Goal: Browse casually: Explore the website without a specific task or goal

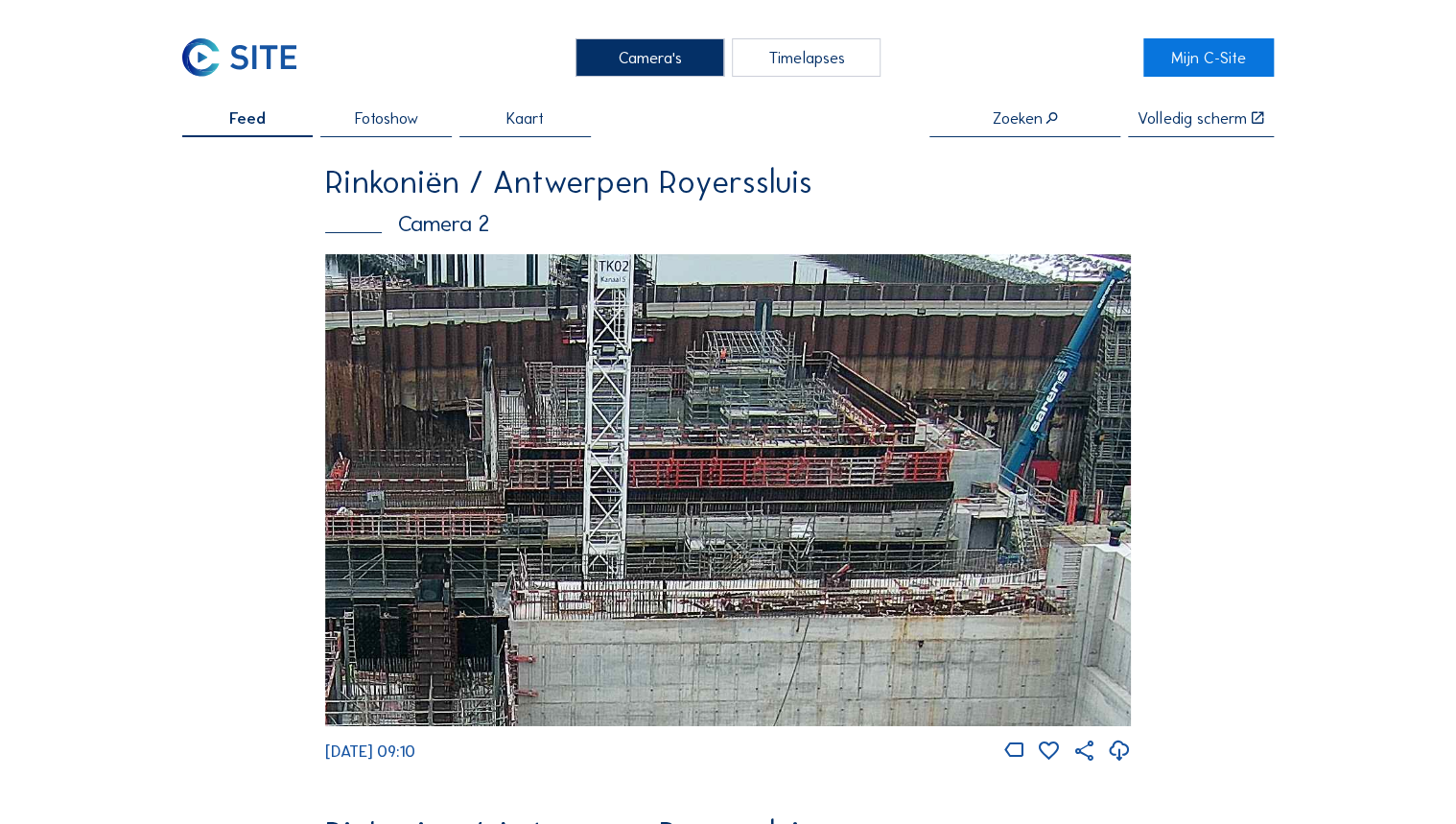
drag, startPoint x: 795, startPoint y: 371, endPoint x: 804, endPoint y: 387, distance: 18.4
click at [804, 387] on img at bounding box center [727, 489] width 805 height 472
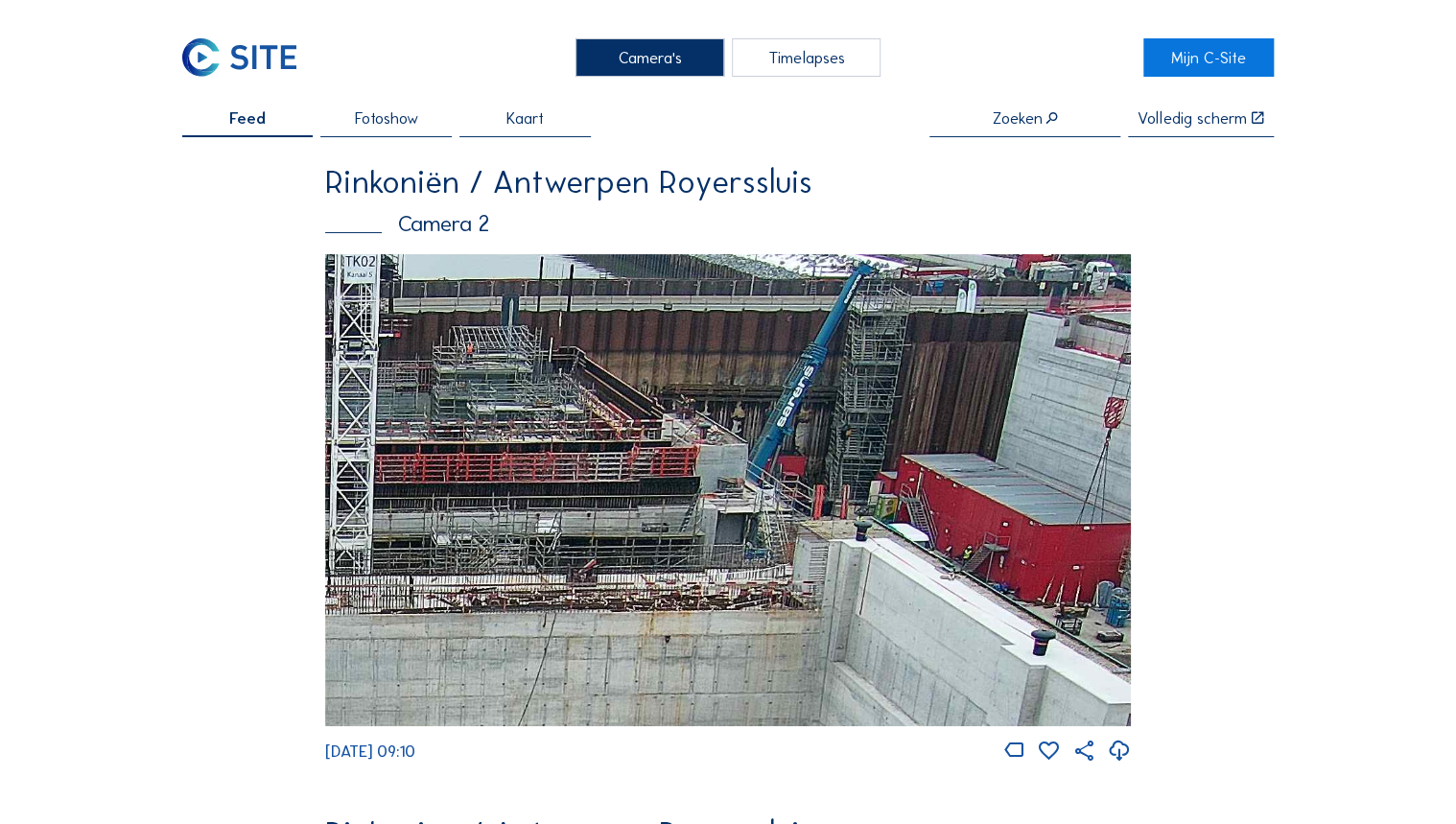
drag, startPoint x: 695, startPoint y: 404, endPoint x: 527, endPoint y: 402, distance: 168.0
click at [527, 402] on img at bounding box center [727, 489] width 805 height 472
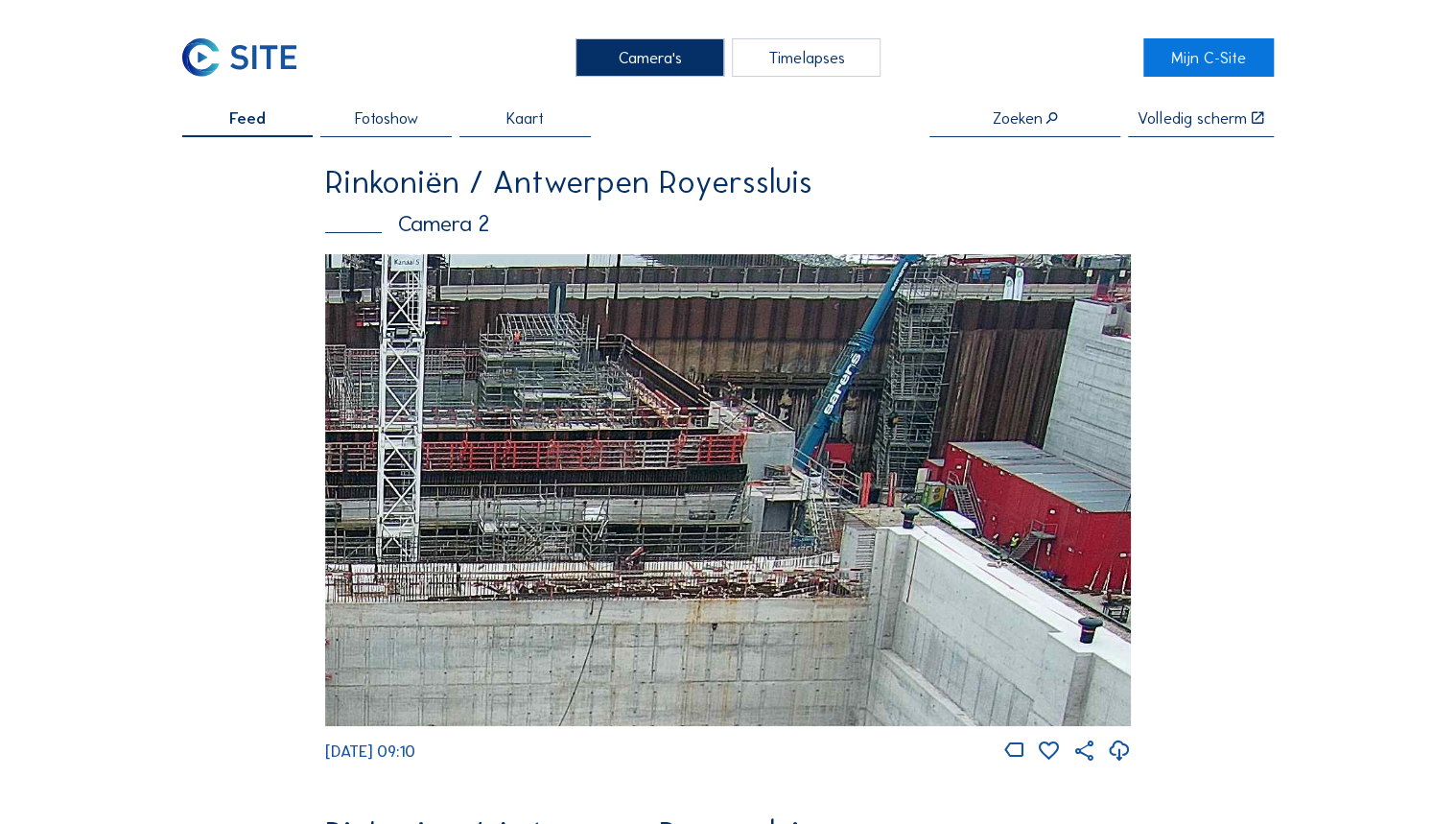
drag, startPoint x: 658, startPoint y: 566, endPoint x: 716, endPoint y: 548, distance: 60.7
click at [716, 548] on img at bounding box center [727, 489] width 805 height 472
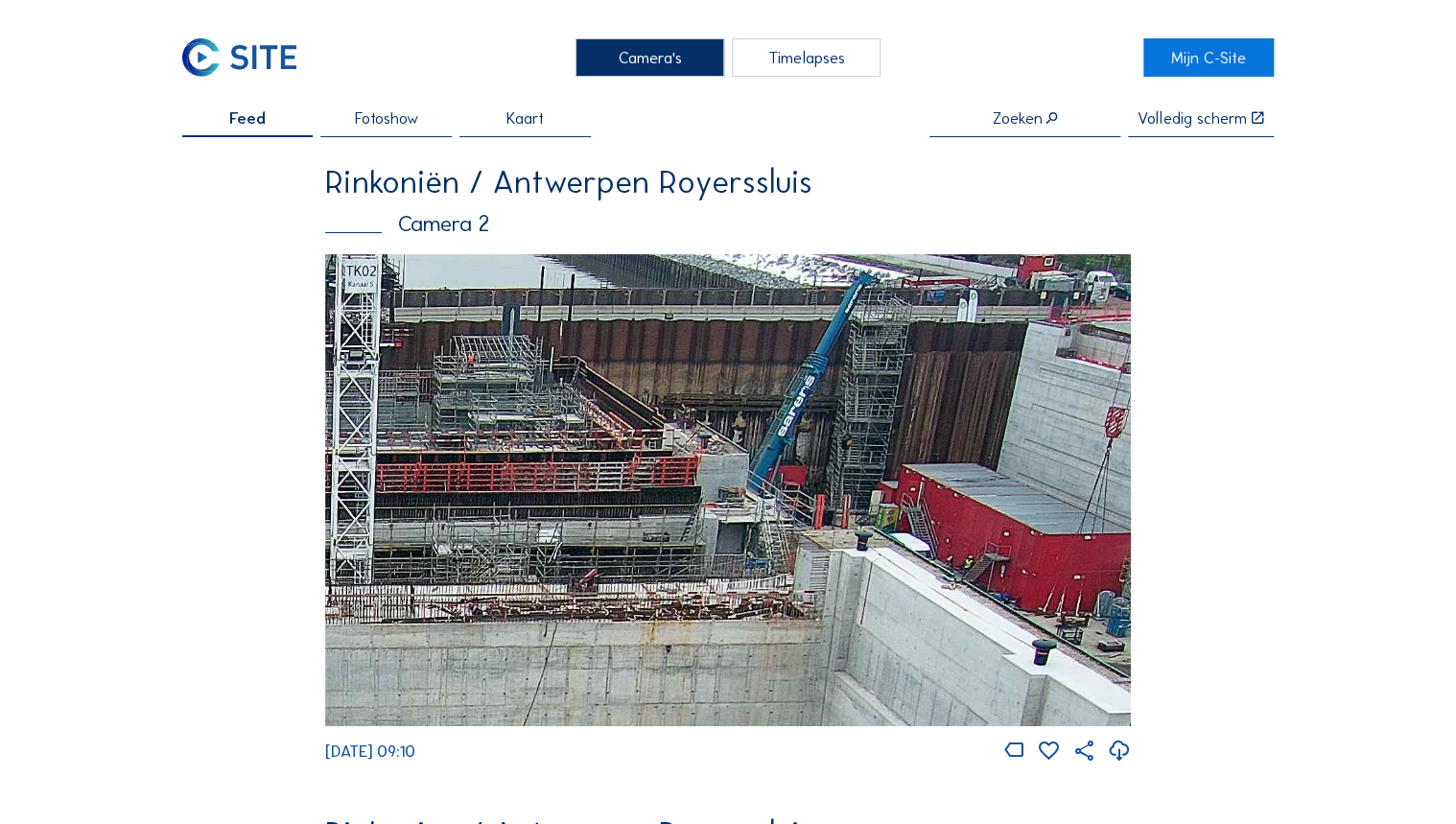
drag, startPoint x: 980, startPoint y: 522, endPoint x: 778, endPoint y: 727, distance: 287.8
click at [778, 726] on img at bounding box center [727, 489] width 805 height 472
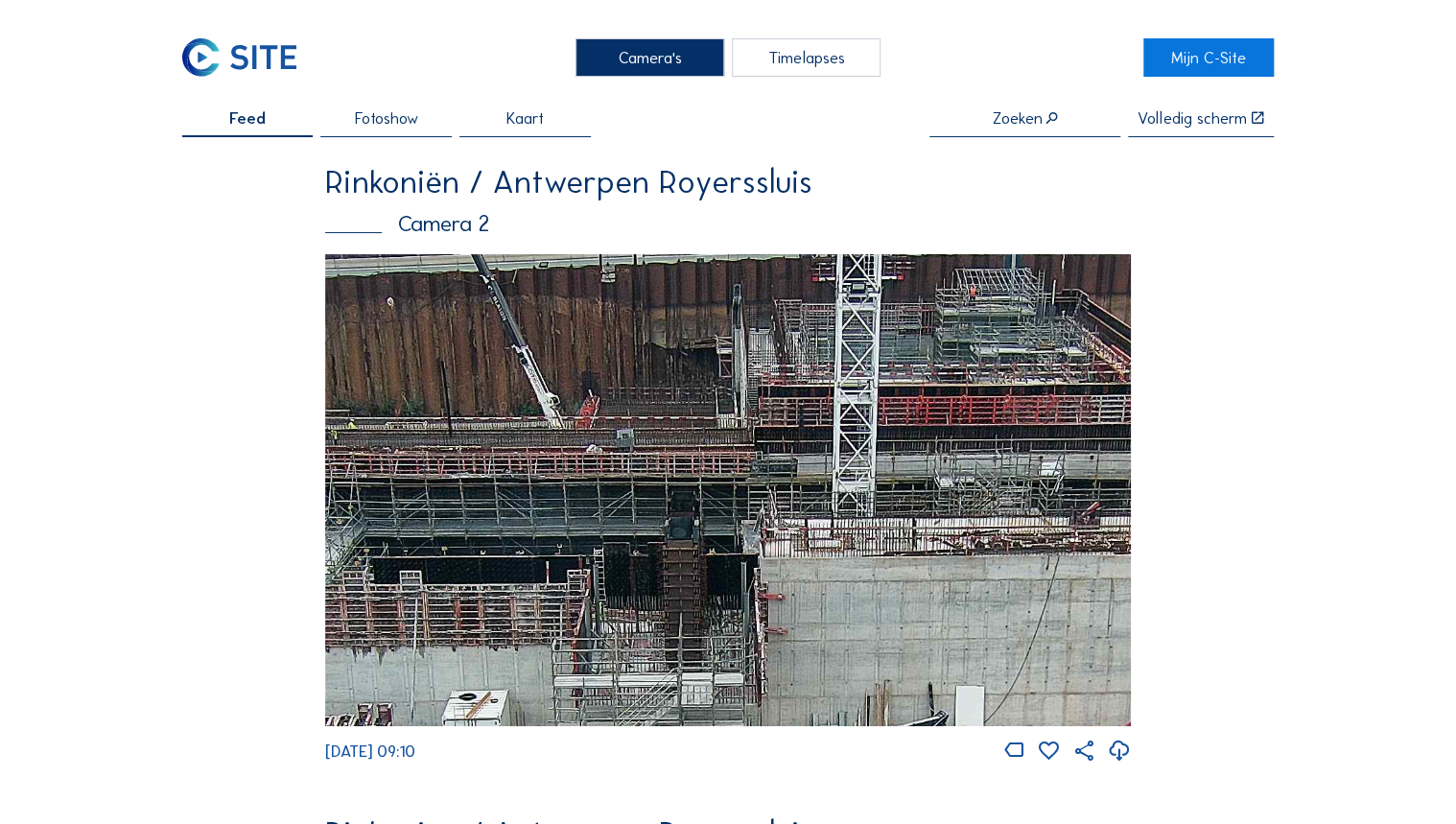
drag, startPoint x: 560, startPoint y: 476, endPoint x: 1014, endPoint y: 404, distance: 459.7
click at [1014, 404] on img at bounding box center [727, 489] width 805 height 472
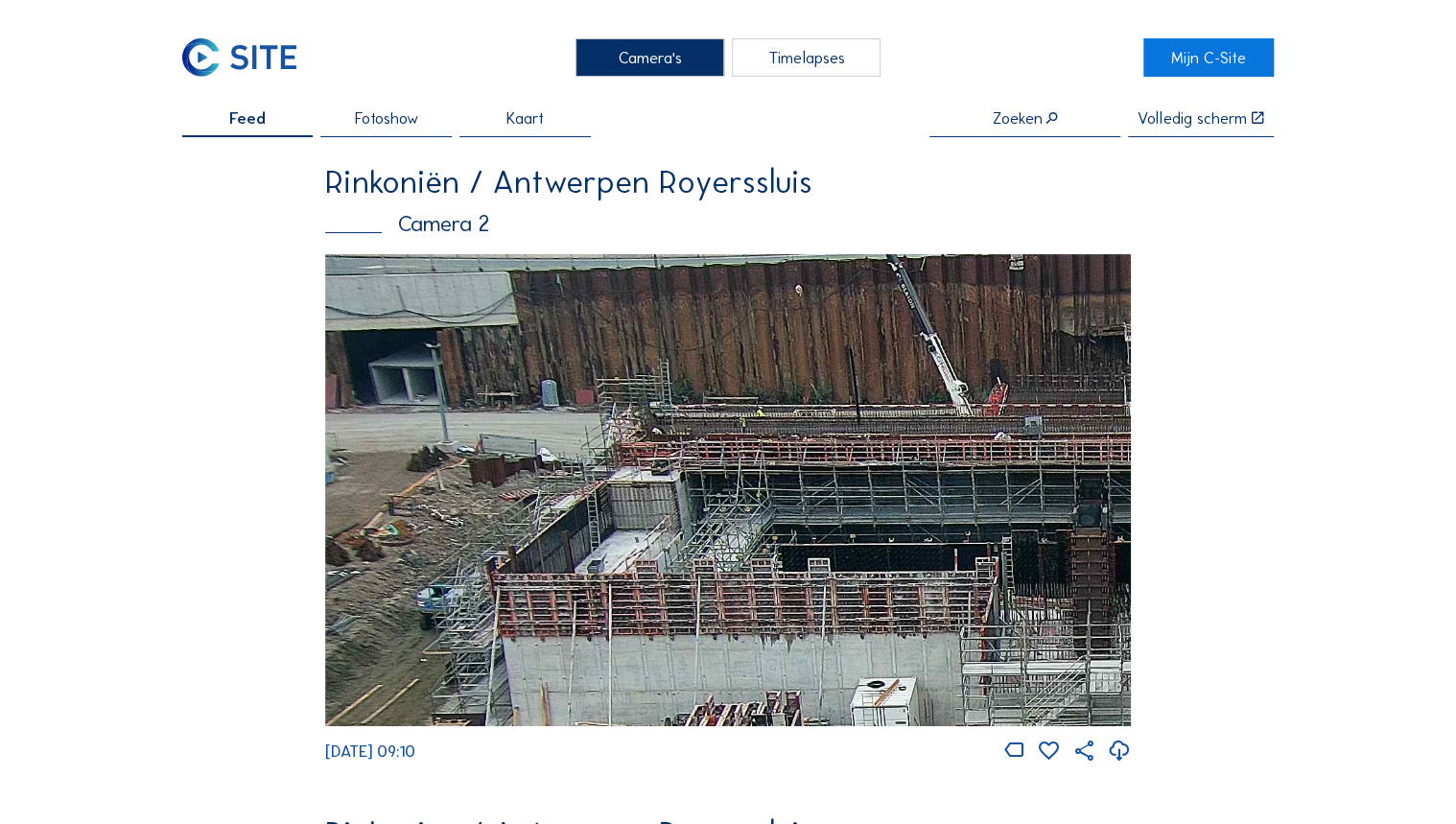
drag, startPoint x: 744, startPoint y: 477, endPoint x: 1240, endPoint y: 667, distance: 531.1
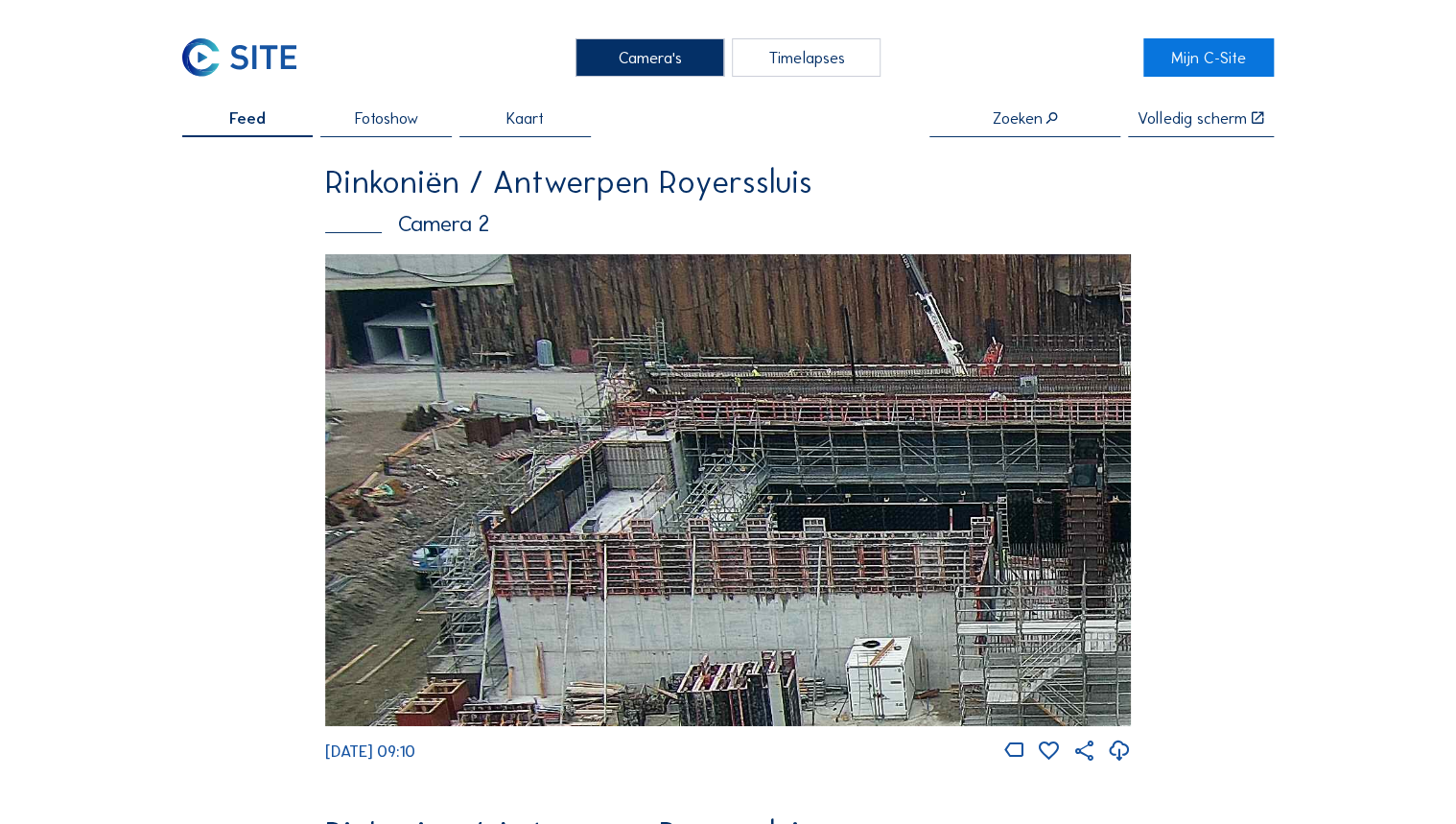
drag, startPoint x: 1009, startPoint y: 615, endPoint x: 1012, endPoint y: 490, distance: 125.0
click at [1010, 498] on img at bounding box center [727, 489] width 805 height 472
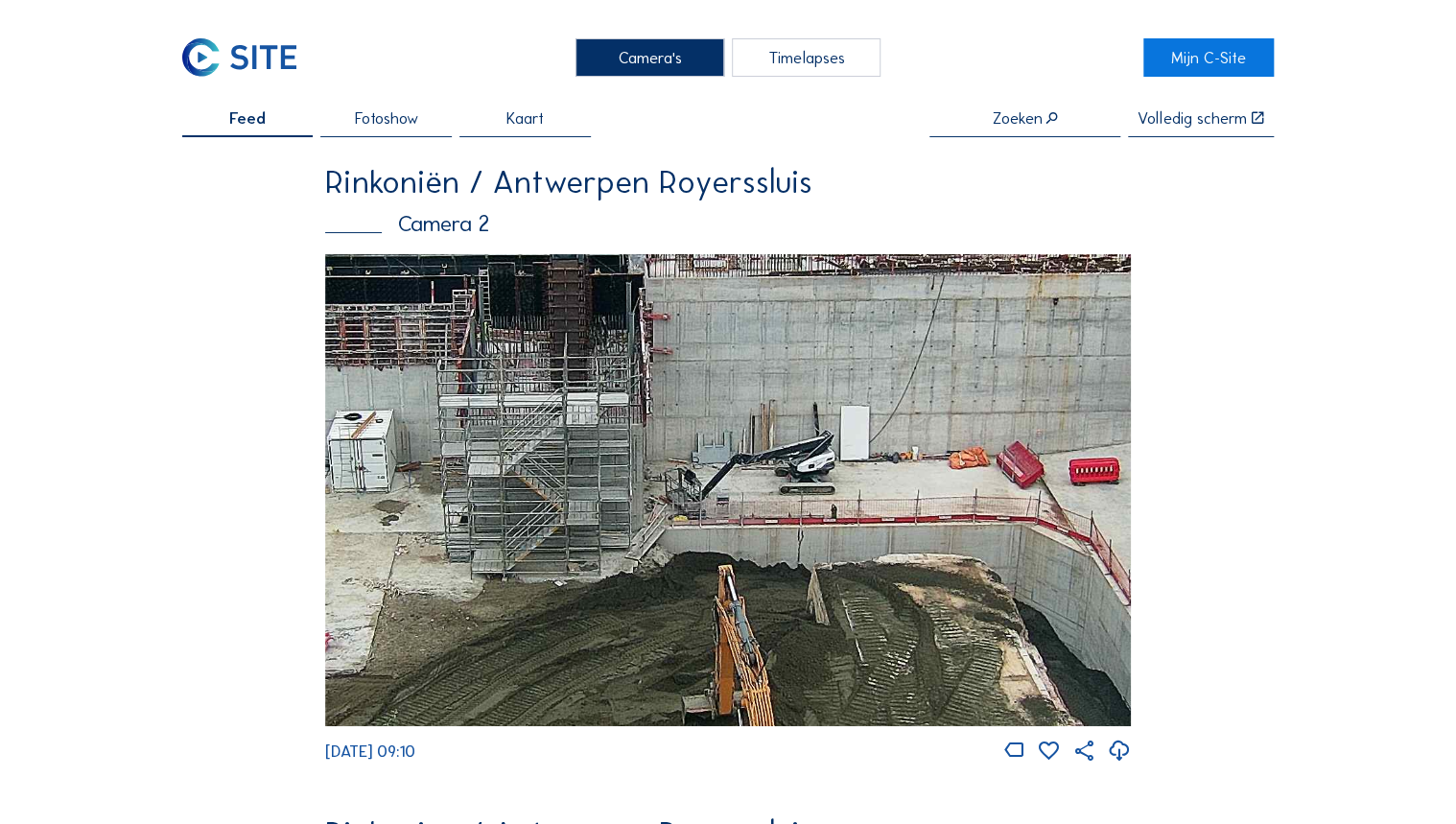
drag, startPoint x: 978, startPoint y: 562, endPoint x: 471, endPoint y: 456, distance: 518.0
click at [471, 456] on img at bounding box center [727, 489] width 805 height 472
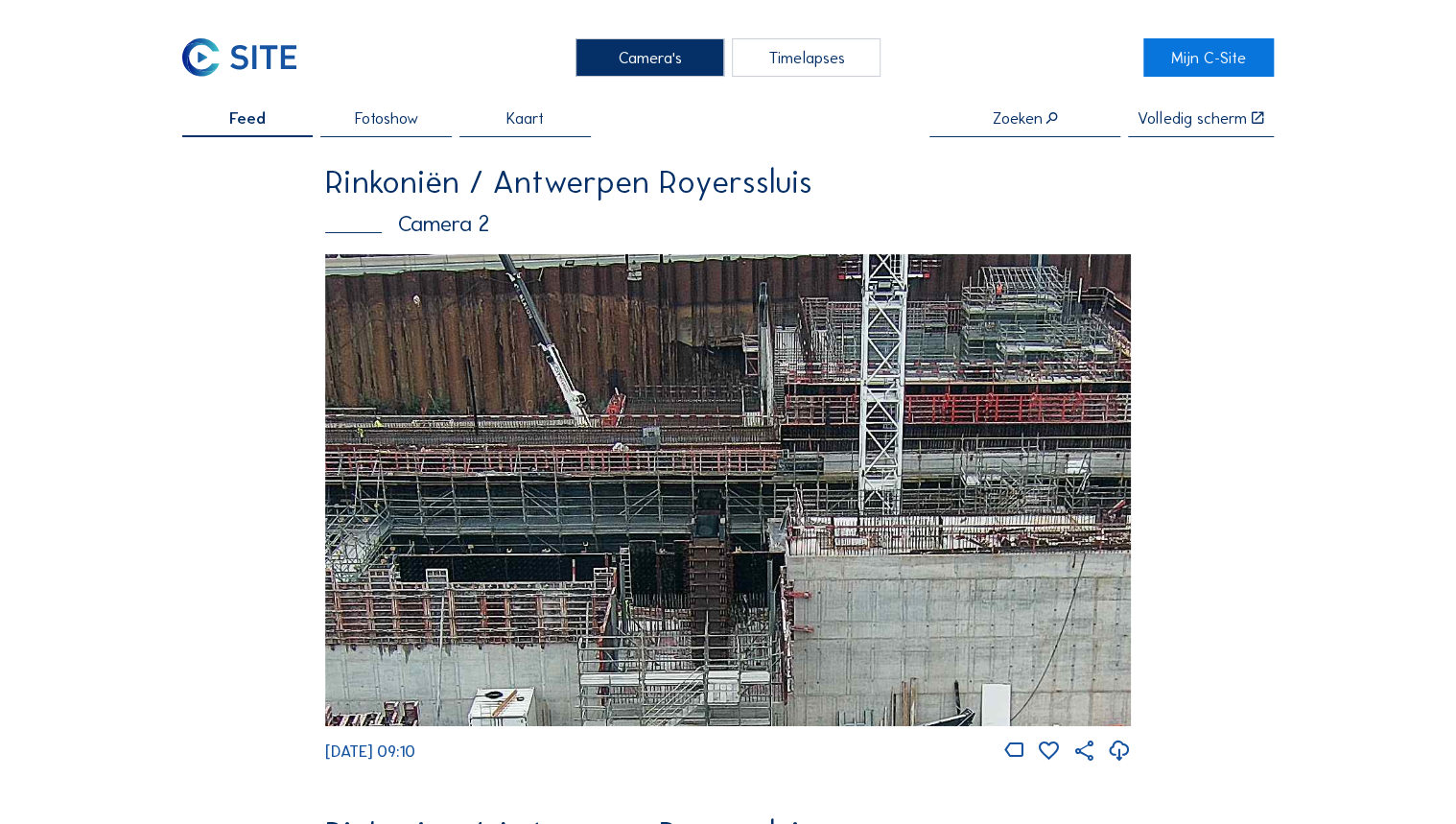
drag, startPoint x: 526, startPoint y: 404, endPoint x: 503, endPoint y: 724, distance: 320.8
click at [503, 724] on img at bounding box center [727, 489] width 805 height 472
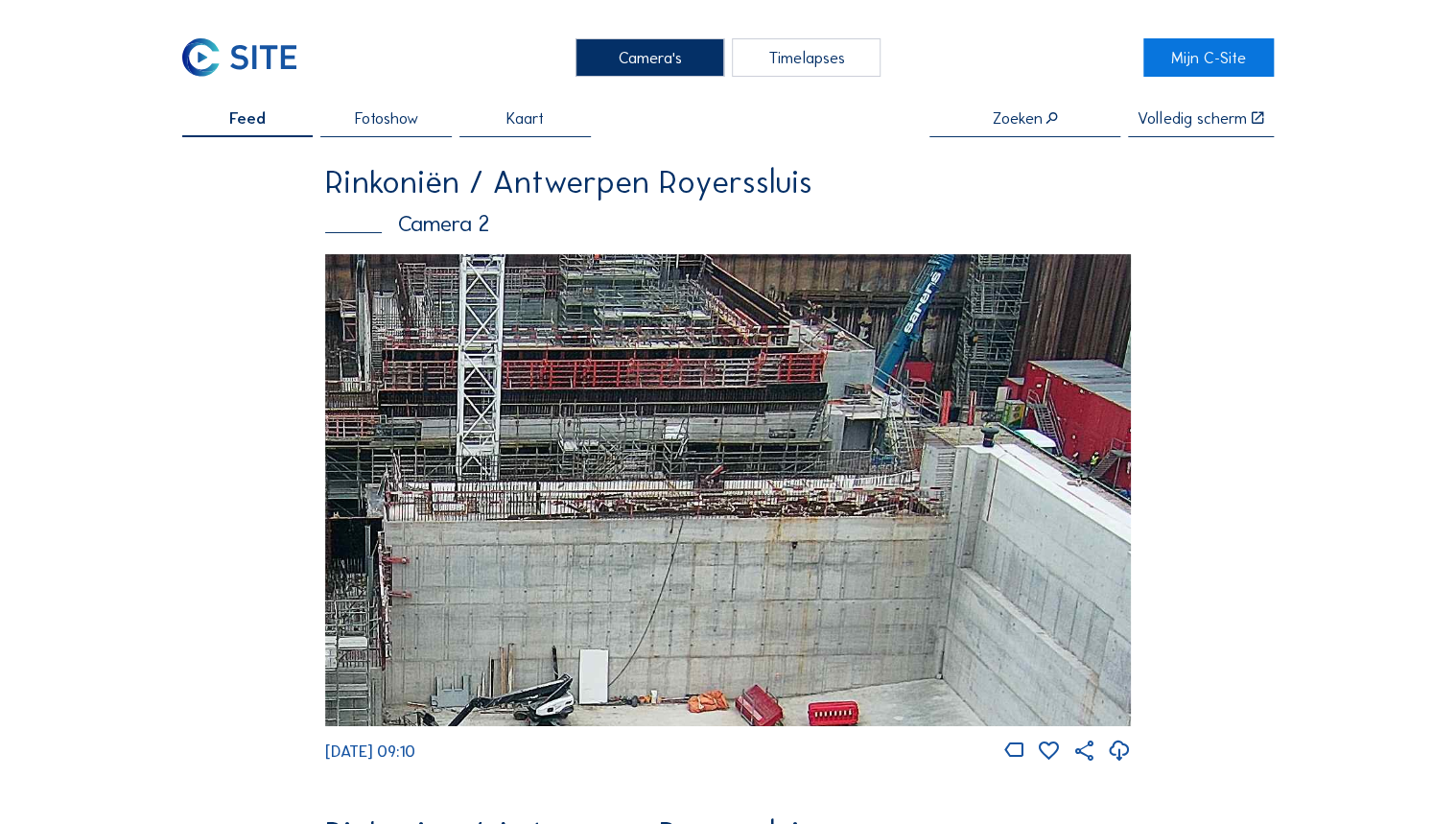
drag, startPoint x: 1075, startPoint y: 431, endPoint x: 836, endPoint y: 401, distance: 240.9
click at [836, 401] on img at bounding box center [727, 489] width 805 height 472
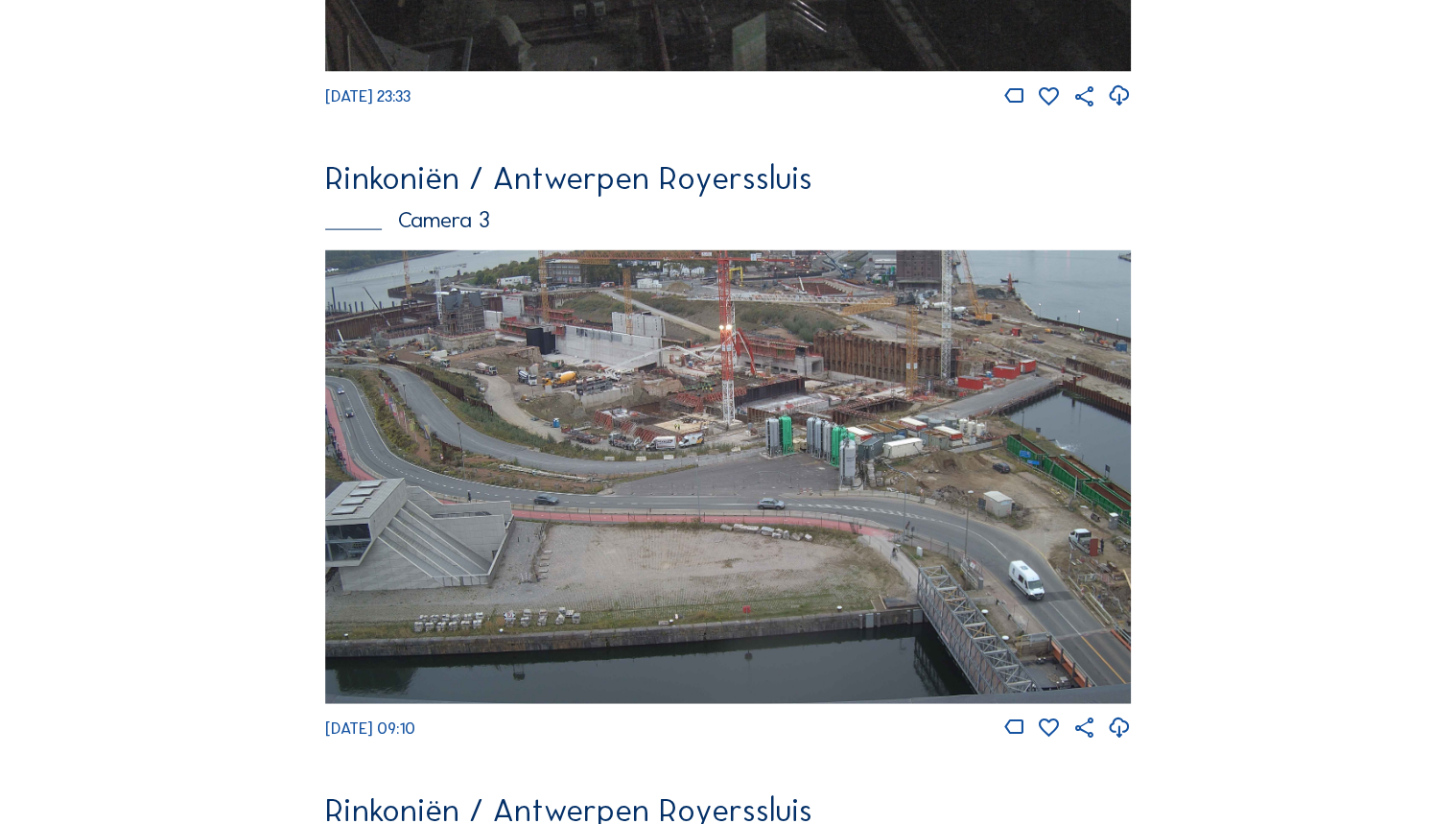
scroll to position [2020, 0]
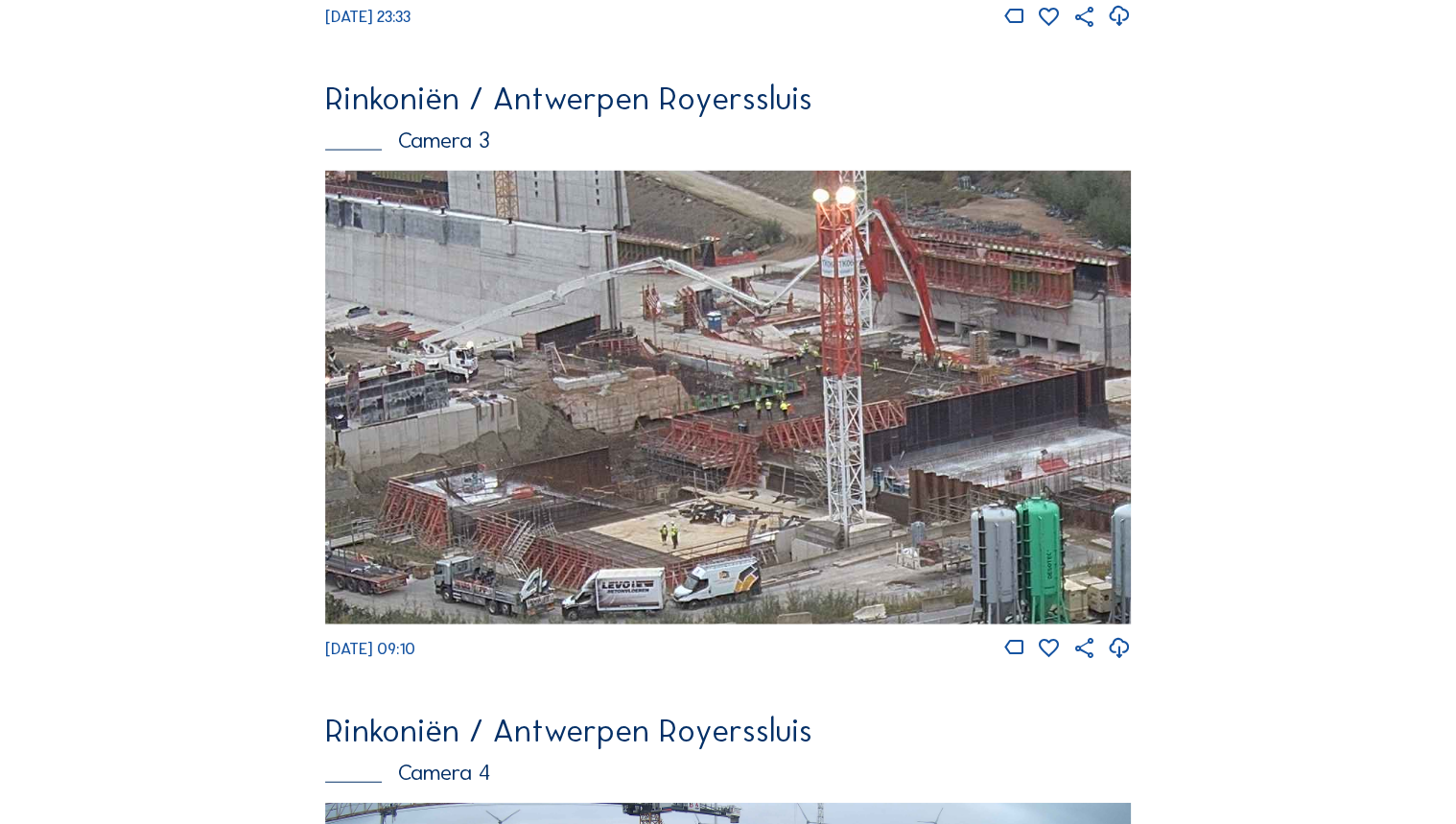
drag, startPoint x: 730, startPoint y: 329, endPoint x: 912, endPoint y: 362, distance: 185.0
click at [912, 362] on img at bounding box center [727, 396] width 805 height 452
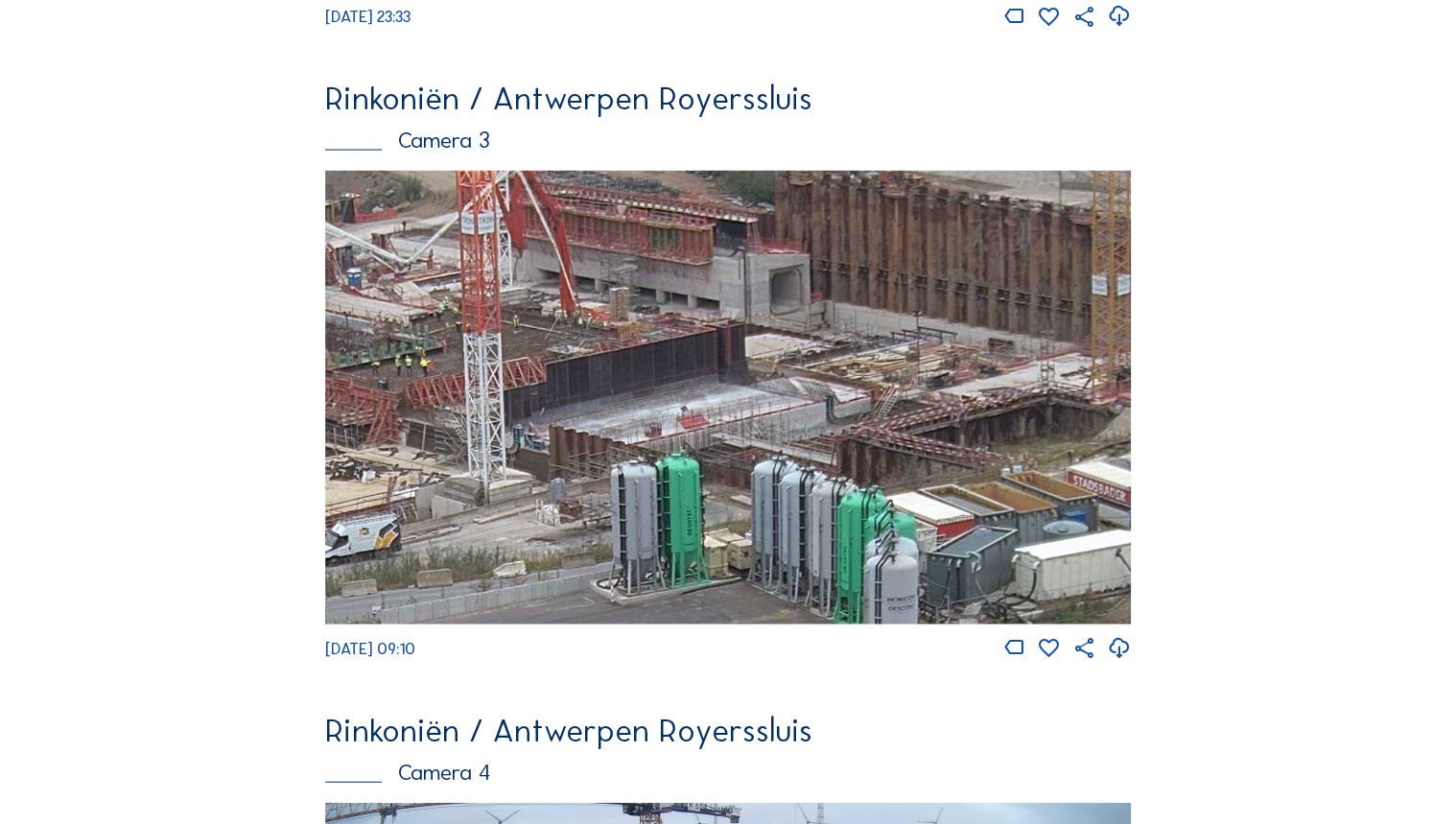
drag, startPoint x: 1051, startPoint y: 524, endPoint x: 692, endPoint y: 481, distance: 361.6
click at [692, 481] on img at bounding box center [727, 396] width 805 height 452
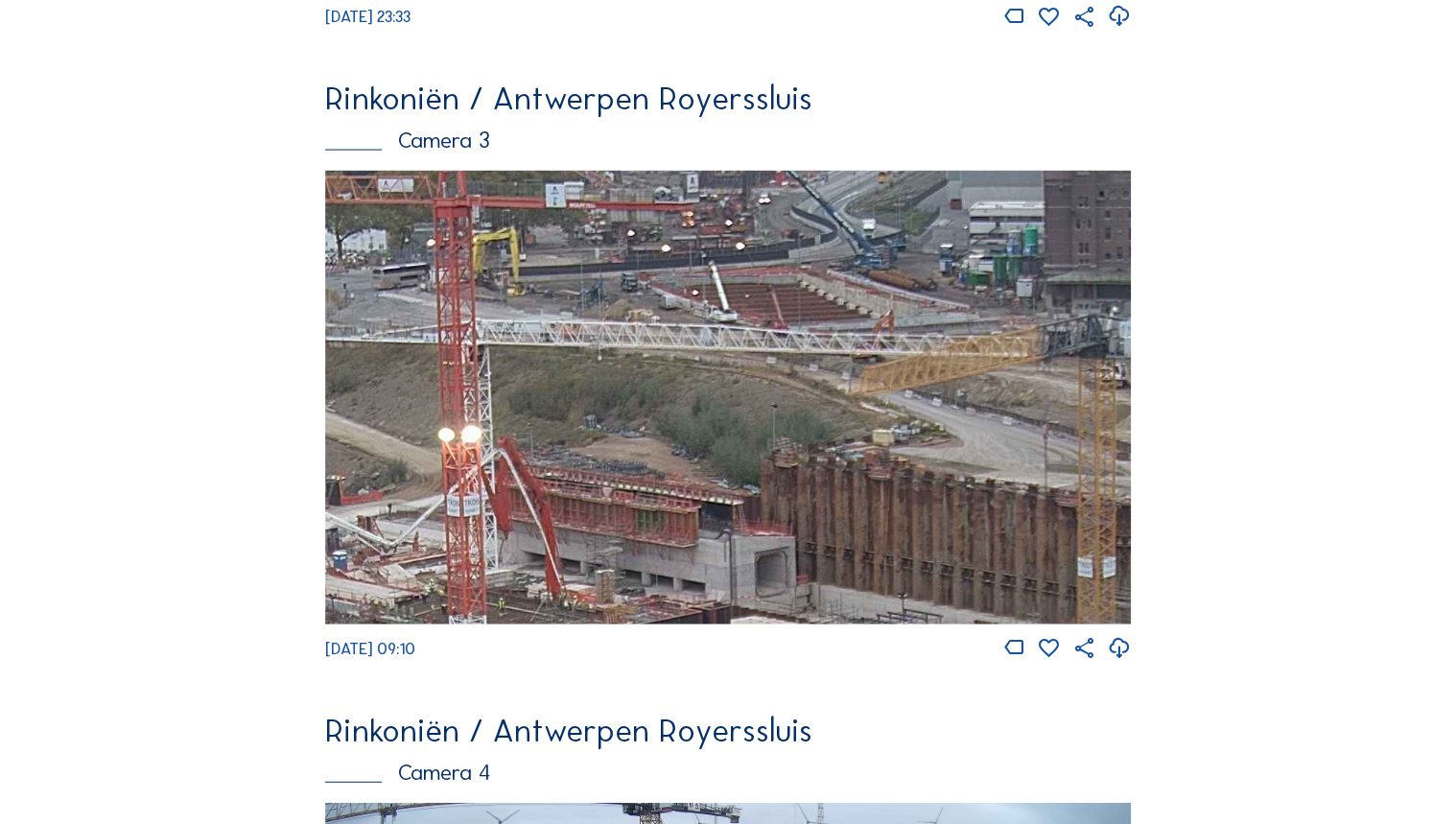
drag, startPoint x: 692, startPoint y: 481, endPoint x: 677, endPoint y: 807, distance: 326.3
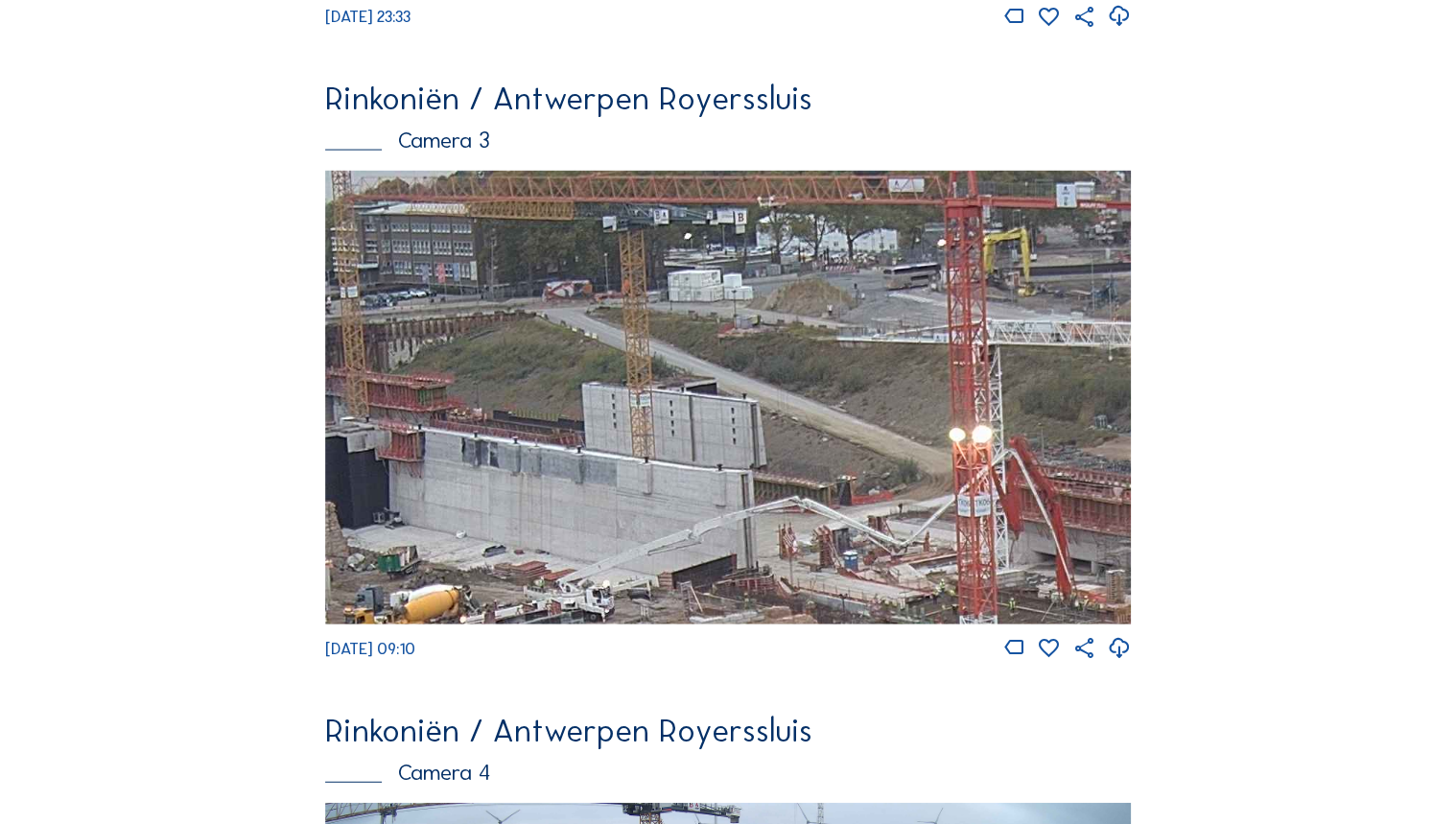
drag, startPoint x: 821, startPoint y: 614, endPoint x: 1469, endPoint y: 808, distance: 676.4
click at [1455, 808] on html "Camera's Timelapses Mijn C-Site Feed Fotoshow Kaart Zoeken Volledig scherm Rink…" at bounding box center [728, 24] width 1456 height 4088
